Goal: Navigation & Orientation: Find specific page/section

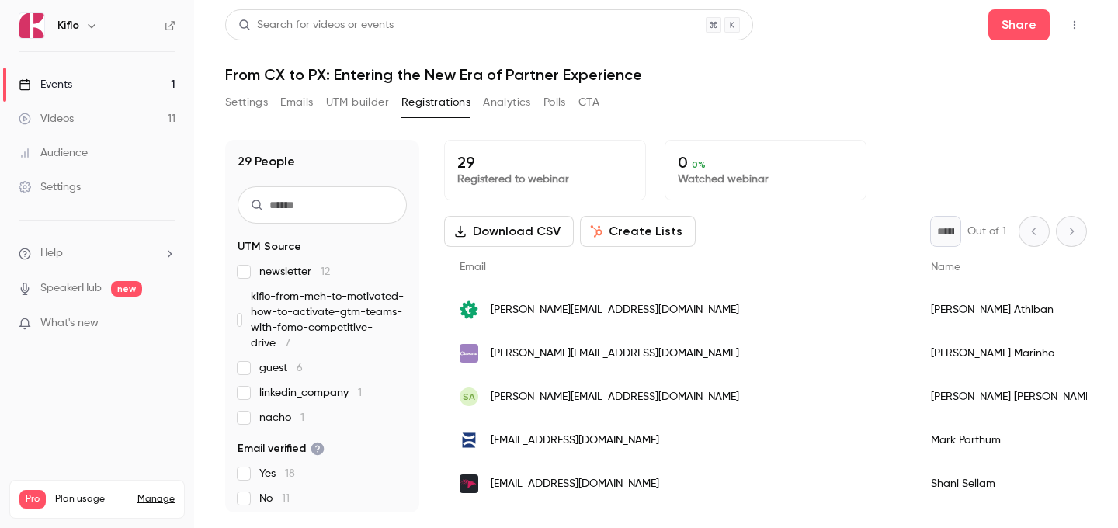
scroll to position [1, 0]
click at [99, 96] on link "Events 1" at bounding box center [97, 85] width 194 height 34
